Goal: Check status

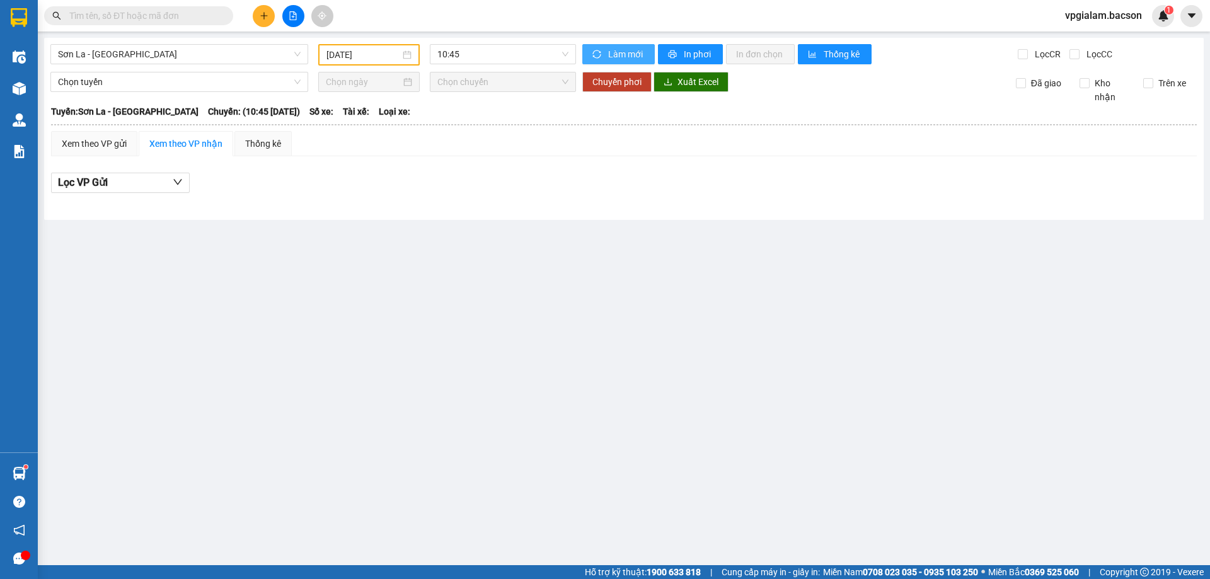
click at [613, 50] on span "Làm mới" at bounding box center [626, 54] width 37 height 14
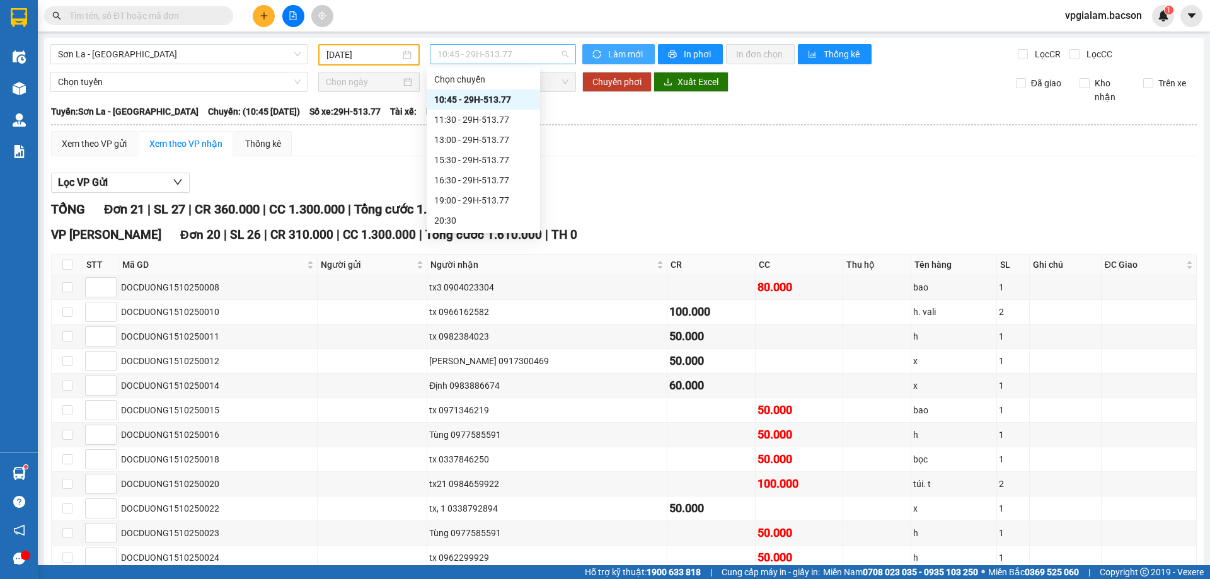
click at [487, 50] on span "10:45 - 29H-513.77" at bounding box center [503, 54] width 131 height 19
click at [470, 162] on div "15:30 - 29H-513.77" at bounding box center [483, 160] width 98 height 14
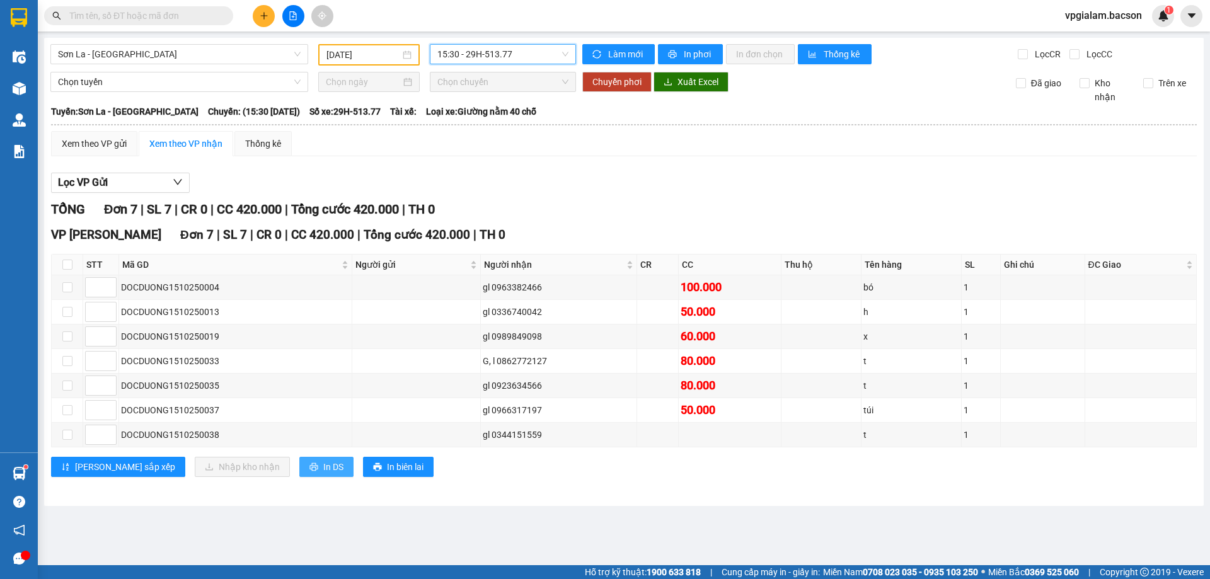
click at [323, 464] on span "In DS" at bounding box center [333, 467] width 20 height 14
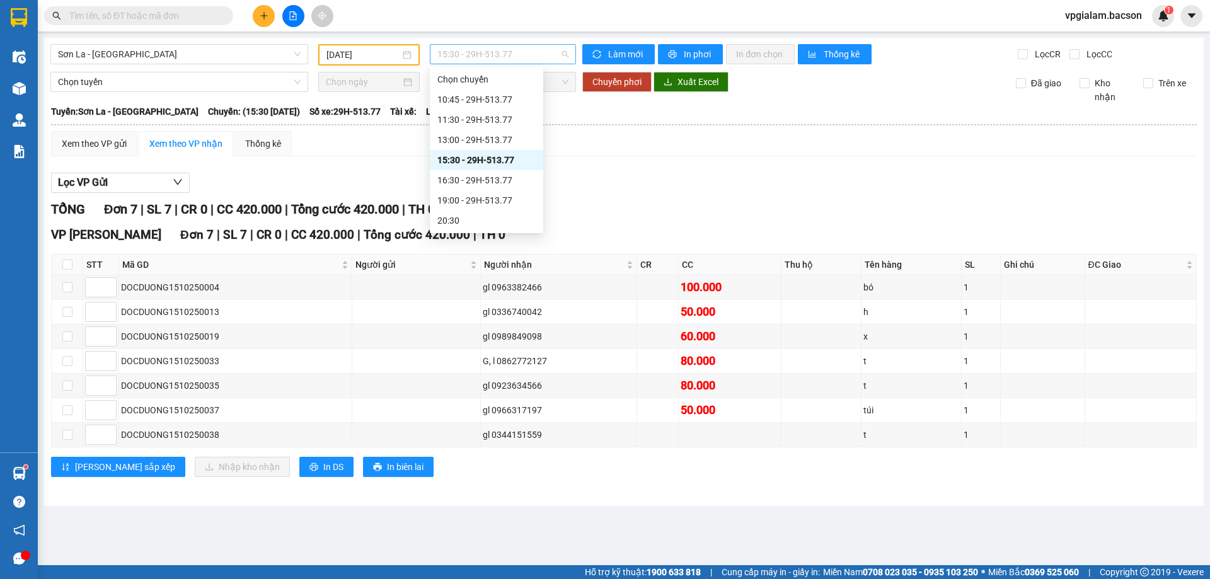
click at [485, 52] on span "15:30 - 29H-513.77" at bounding box center [503, 54] width 131 height 19
click at [484, 180] on div "21:30 - 29H-513.77" at bounding box center [487, 180] width 98 height 14
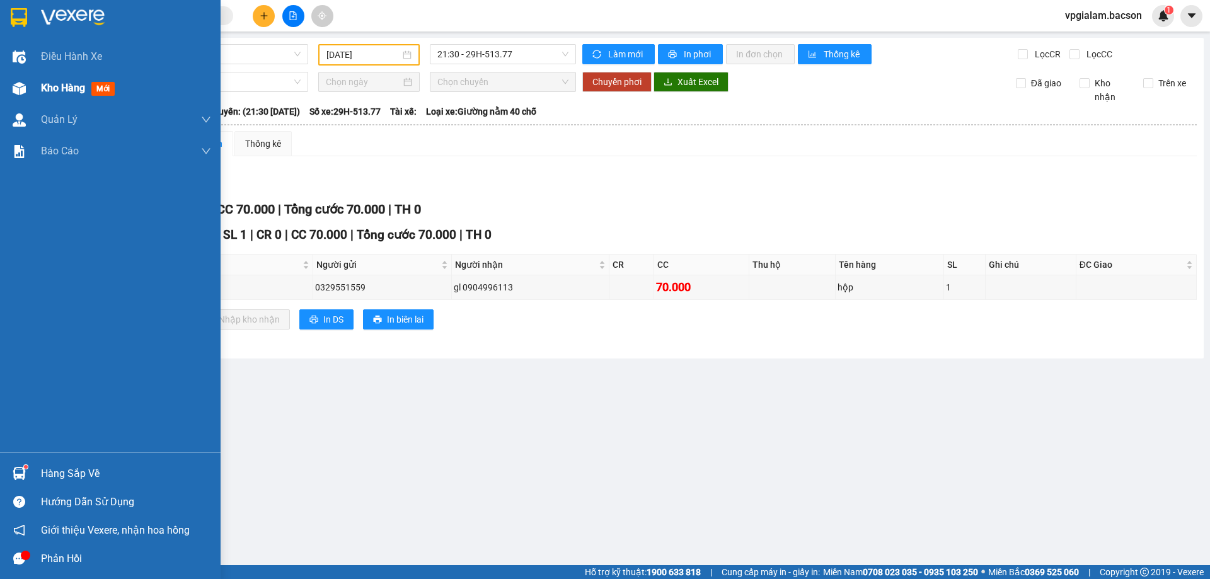
click at [50, 92] on span "Kho hàng" at bounding box center [63, 88] width 44 height 12
